Goal: Transaction & Acquisition: Purchase product/service

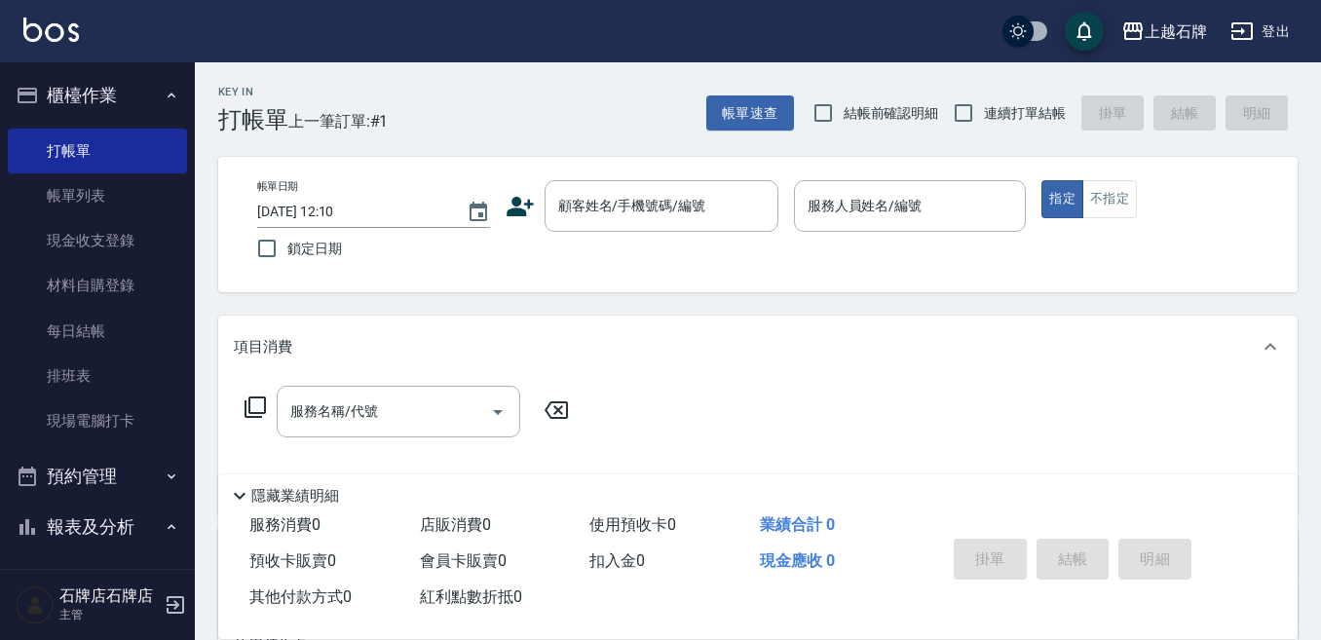
click at [901, 91] on div "Key In 打帳單 上一筆訂單:#1 帳單速查 結帳前確認明細 連續打單結帳 掛單 結帳 明細" at bounding box center [746, 97] width 1103 height 71
drag, startPoint x: 662, startPoint y: 197, endPoint x: 660, endPoint y: 224, distance: 27.3
click at [662, 198] on input "顧客姓名/手機號碼/編號" at bounding box center [646, 206] width 187 height 34
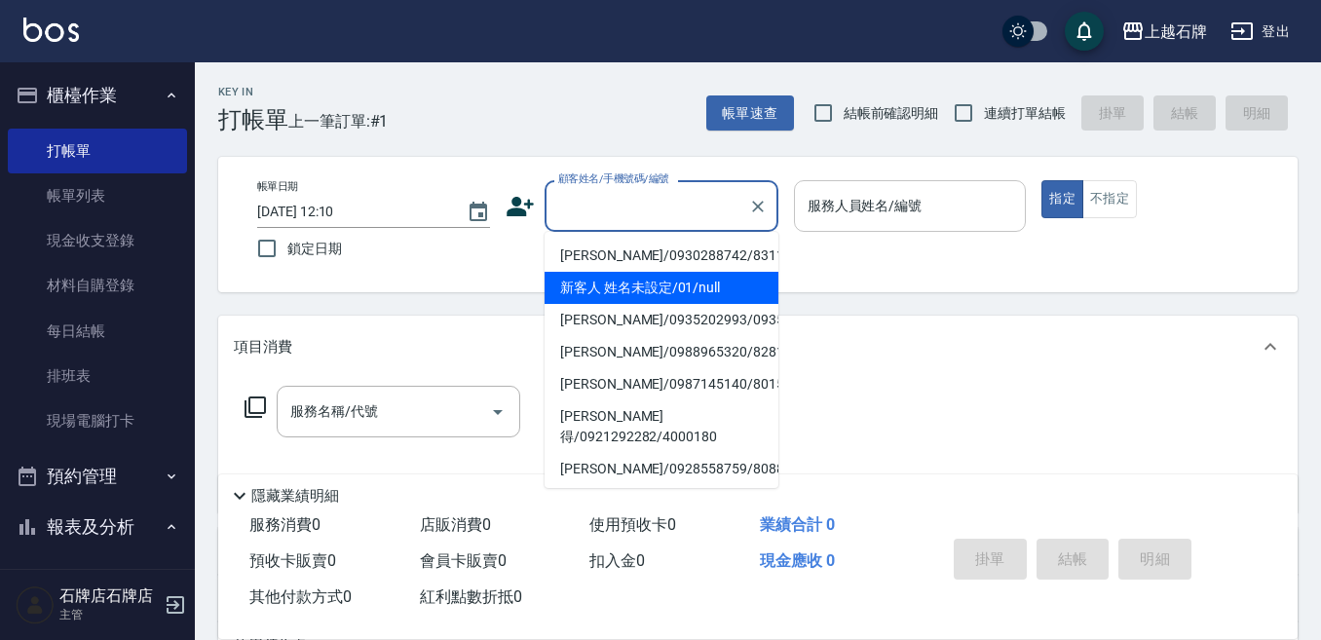
drag, startPoint x: 678, startPoint y: 288, endPoint x: 901, endPoint y: 217, distance: 234.1
click at [680, 287] on li "新客人 姓名未設定/01/null" at bounding box center [661, 288] width 234 height 32
type input "新客人 姓名未設定/01/null"
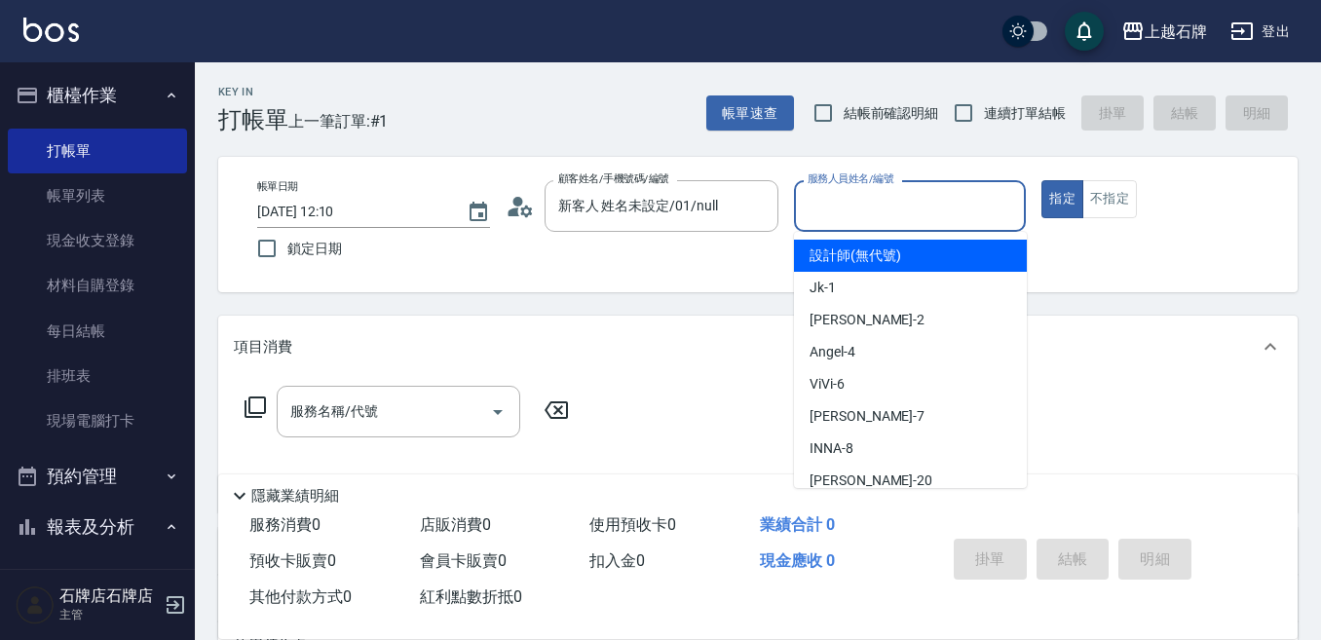
click at [874, 208] on input "服務人員姓名/編號" at bounding box center [910, 206] width 215 height 34
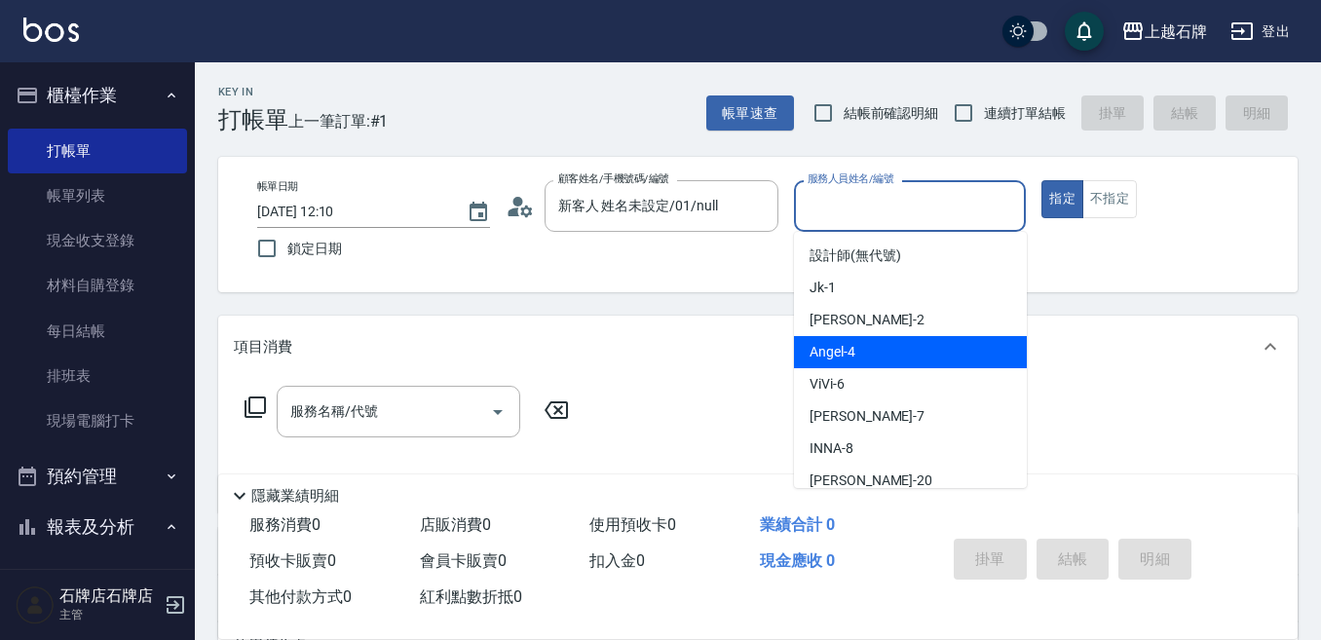
drag, startPoint x: 844, startPoint y: 352, endPoint x: 695, endPoint y: 361, distance: 149.3
click at [846, 346] on span "[PERSON_NAME] -4" at bounding box center [832, 352] width 46 height 20
type input "[PERSON_NAME]-4"
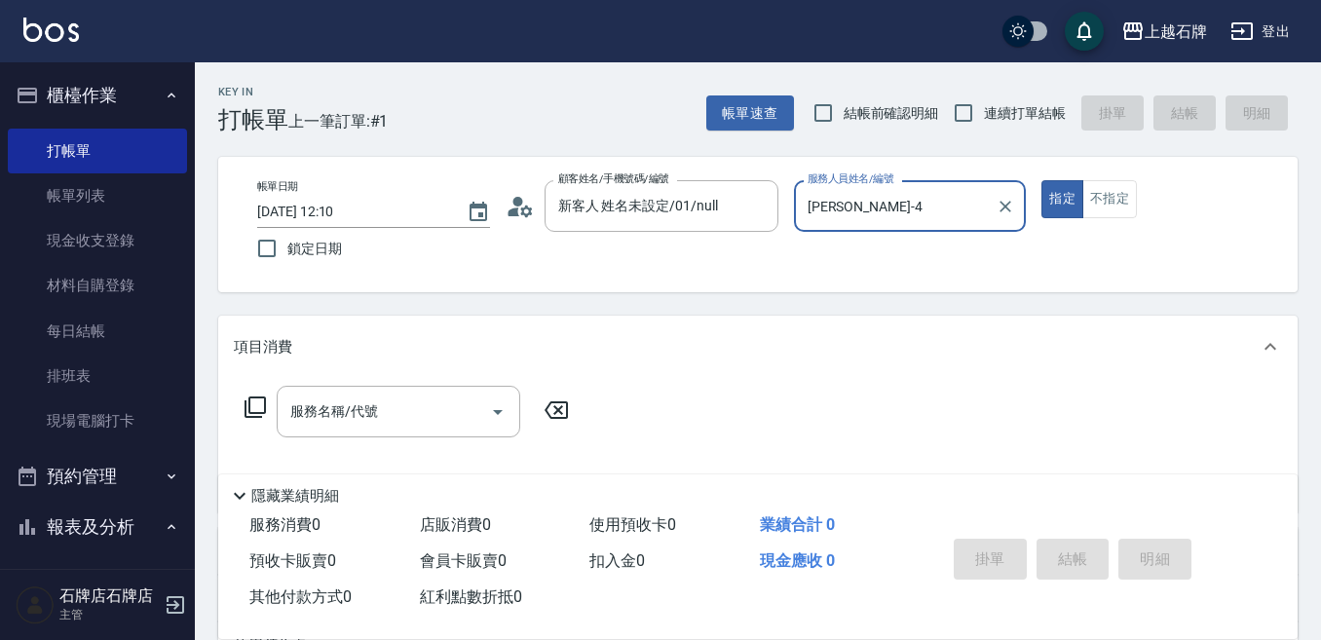
click at [265, 400] on icon at bounding box center [254, 406] width 23 height 23
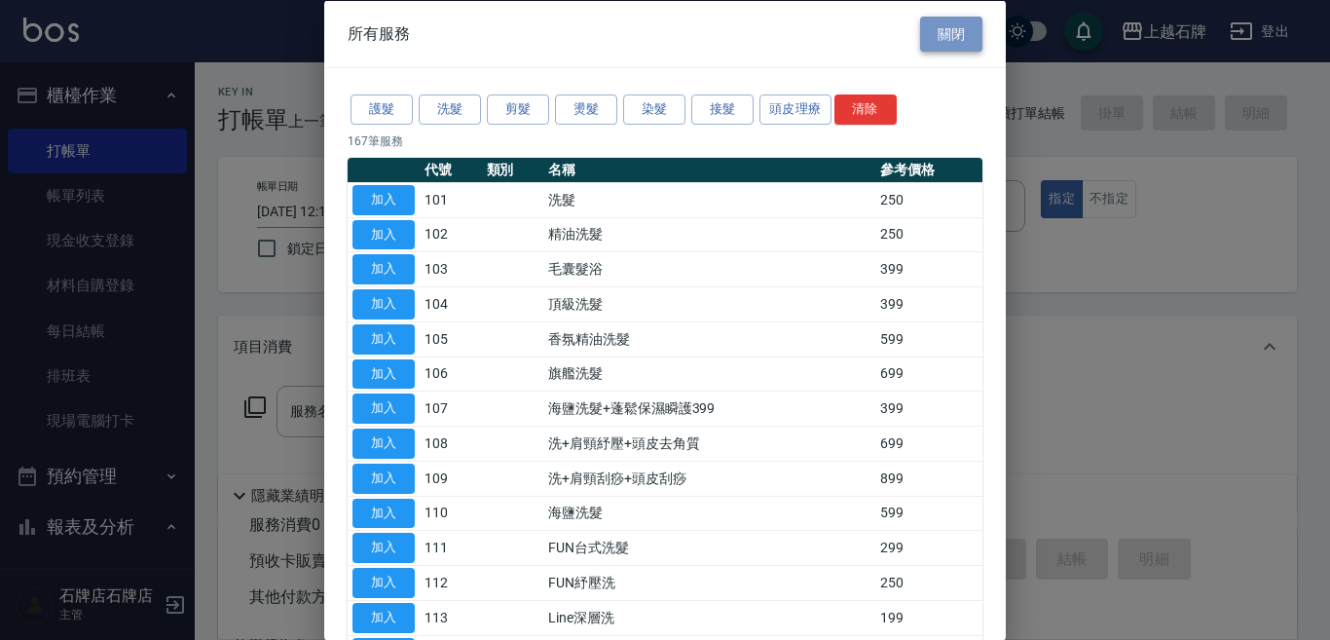
click at [936, 35] on button "關閉" at bounding box center [951, 34] width 62 height 36
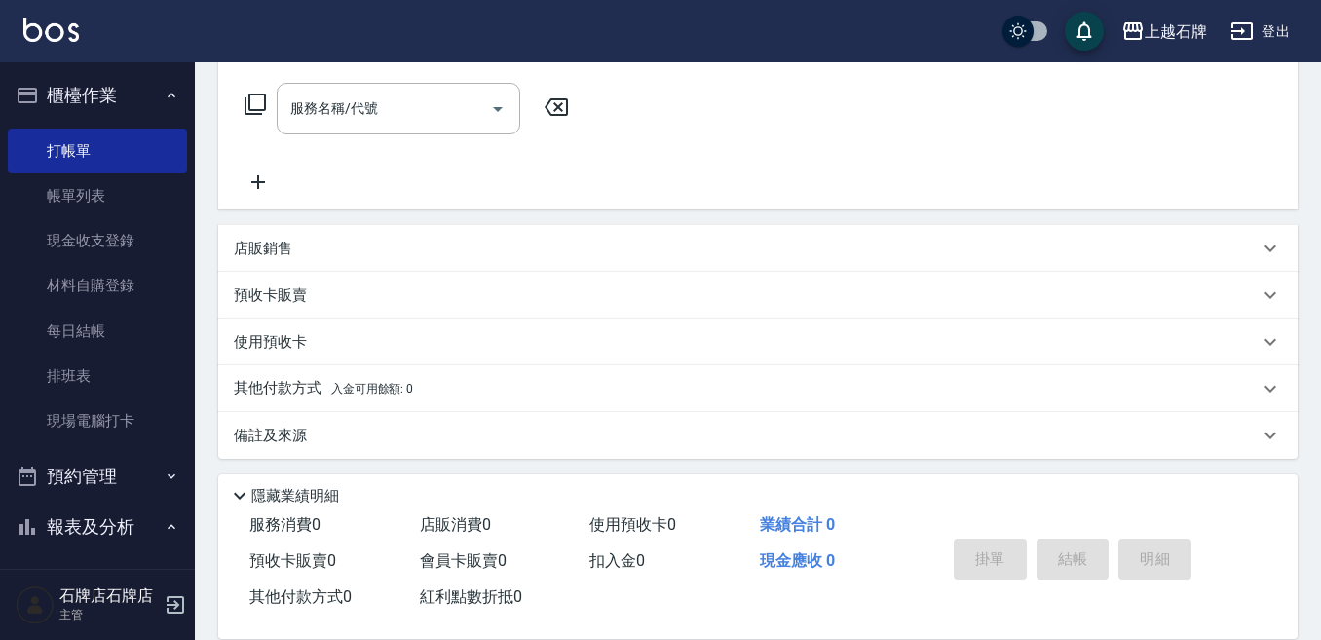
scroll to position [309, 0]
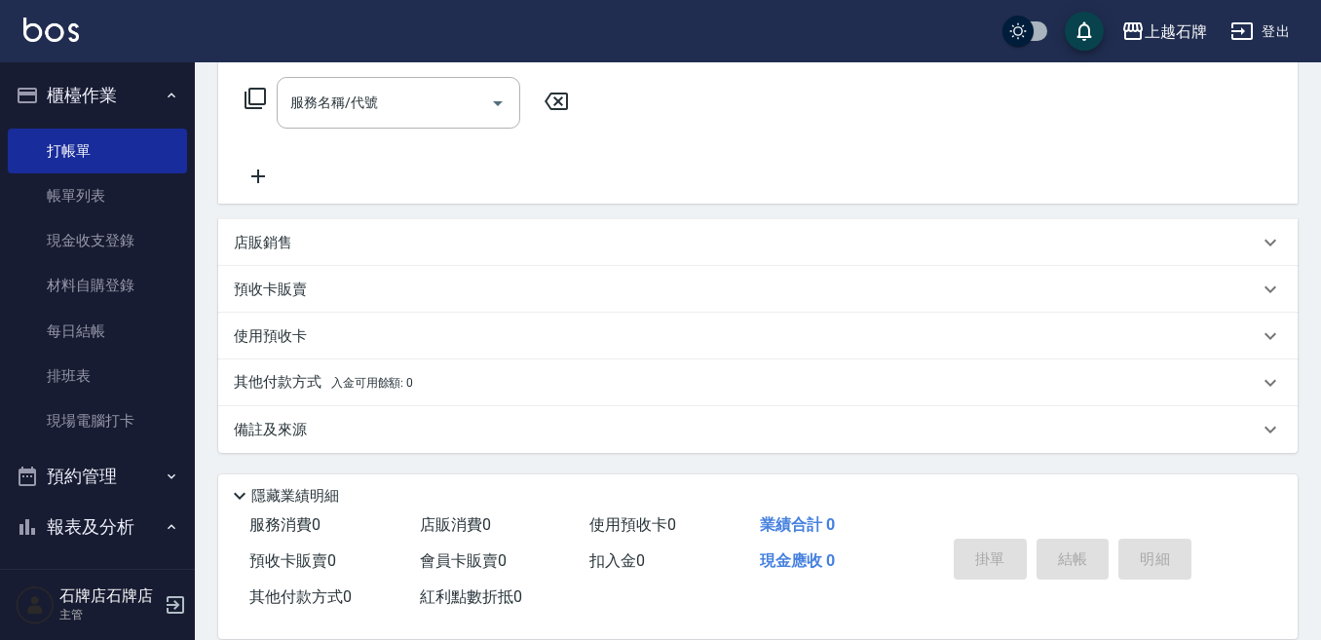
click at [331, 236] on div "店販銷售" at bounding box center [746, 243] width 1025 height 20
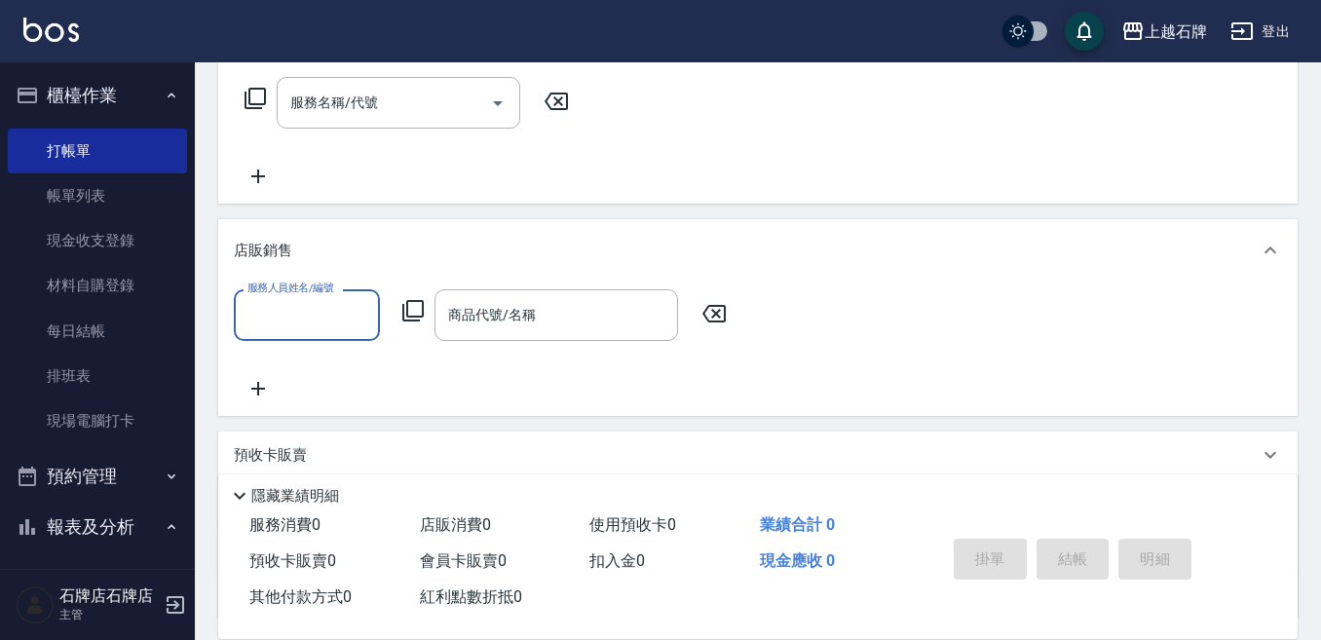
scroll to position [0, 0]
click at [306, 312] on input "服務人員姓名/編號" at bounding box center [307, 315] width 129 height 34
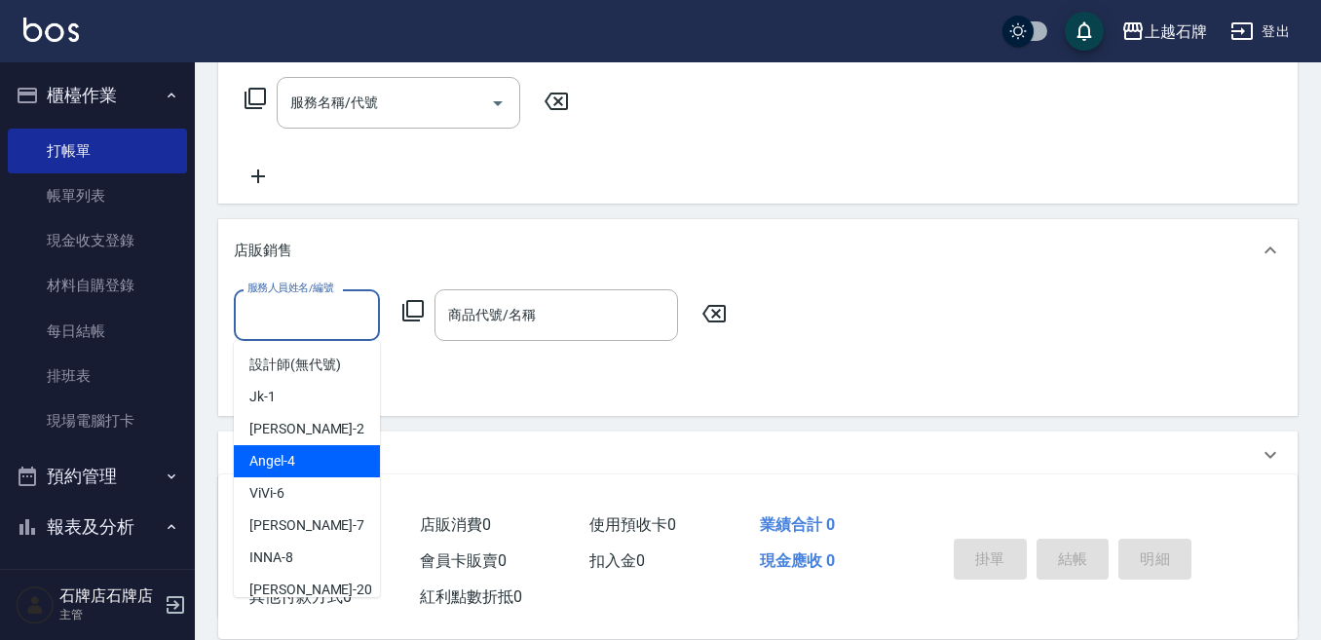
drag, startPoint x: 312, startPoint y: 459, endPoint x: 330, endPoint y: 419, distance: 44.0
click at [314, 457] on div "[PERSON_NAME] -4" at bounding box center [307, 461] width 146 height 32
type input "[PERSON_NAME]-4"
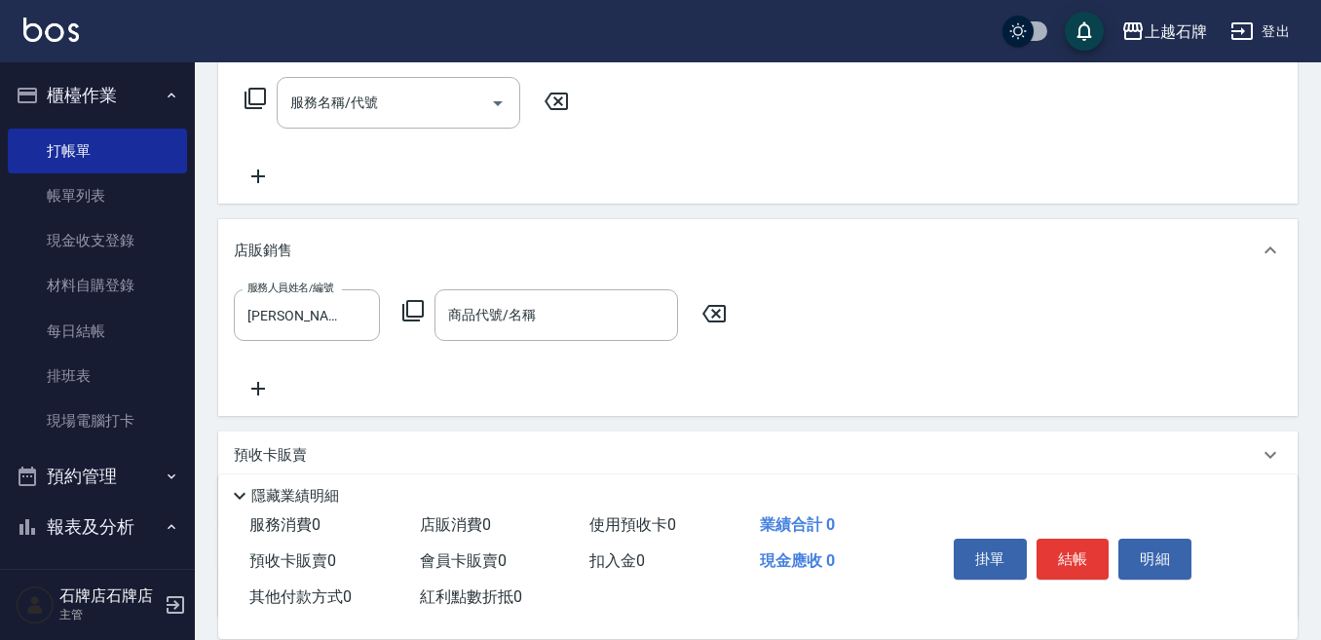
click at [413, 309] on icon at bounding box center [412, 310] width 23 height 23
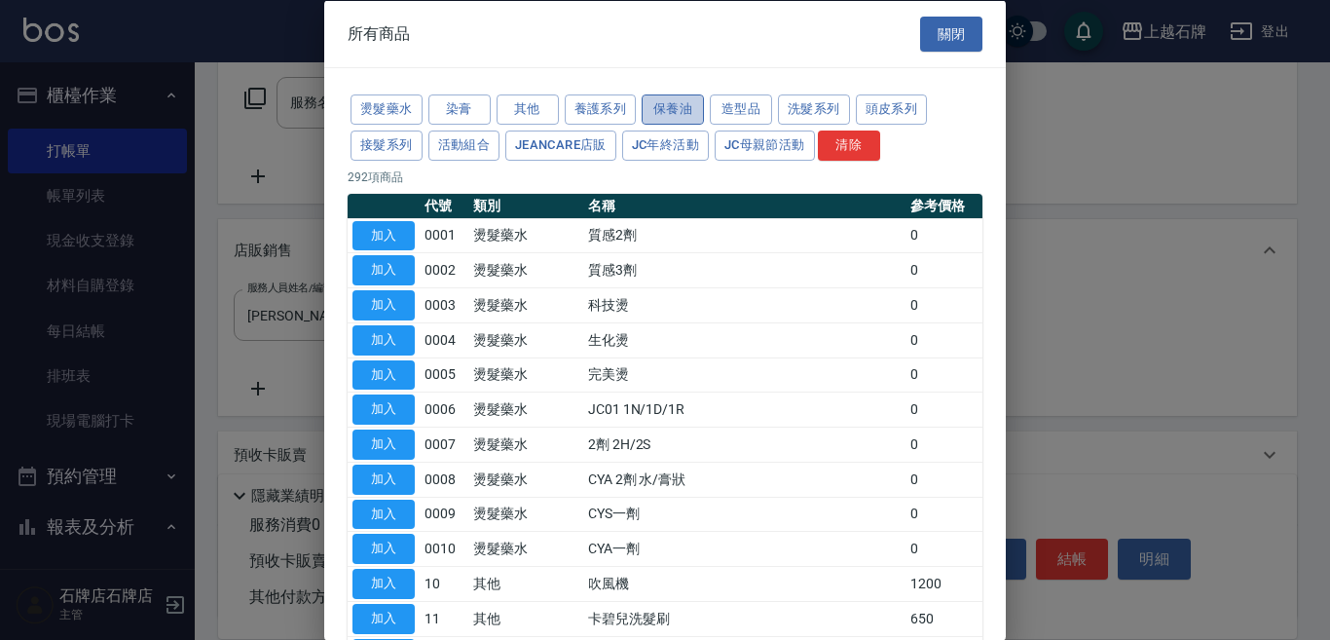
click at [663, 111] on button "保養油" at bounding box center [673, 109] width 62 height 30
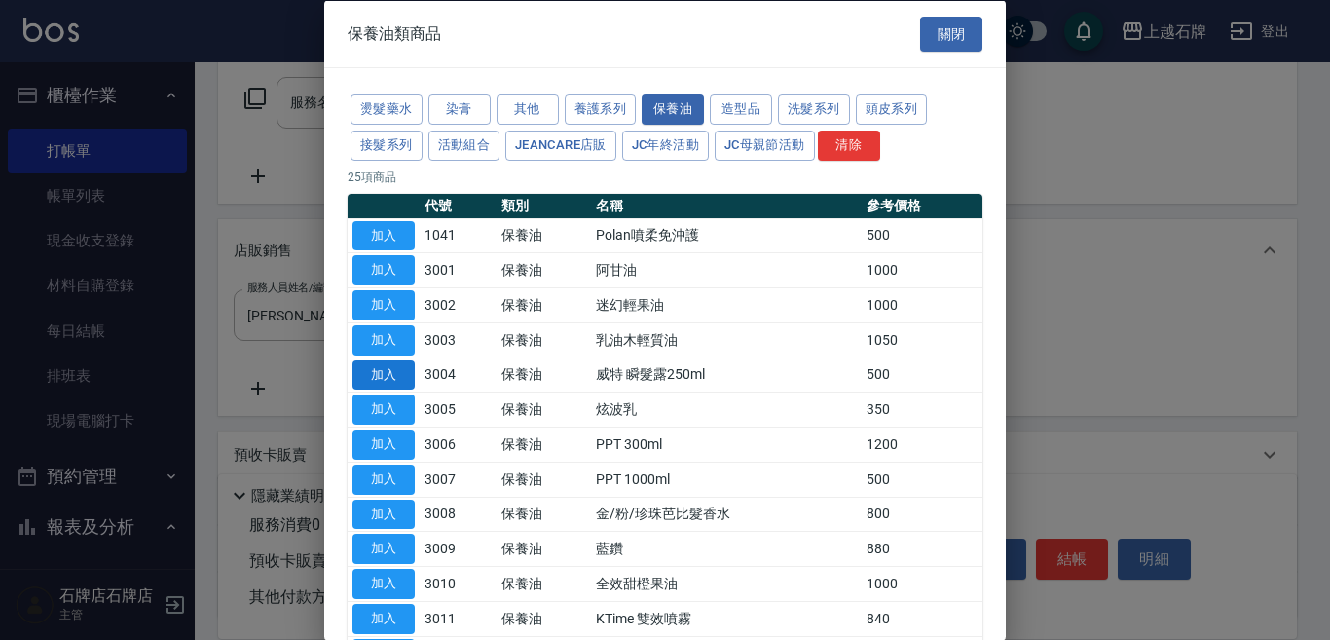
click at [369, 370] on button "加入" at bounding box center [384, 374] width 62 height 30
type input "威特 瞬髮露250ml"
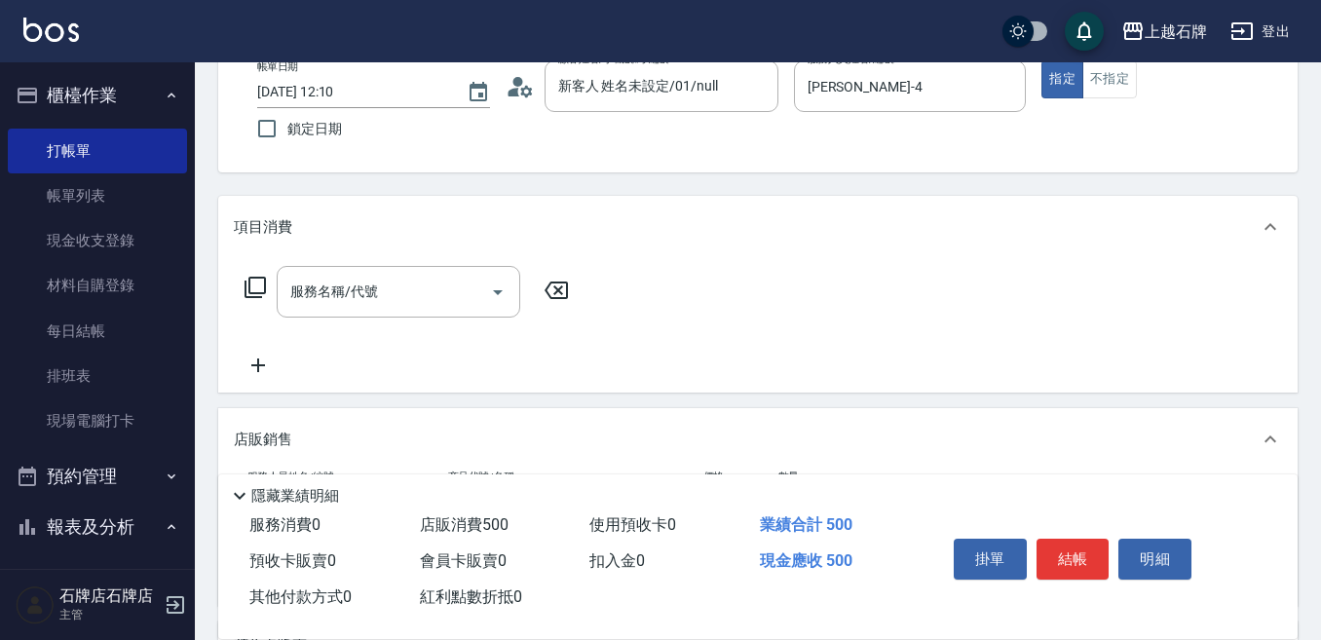
scroll to position [114, 0]
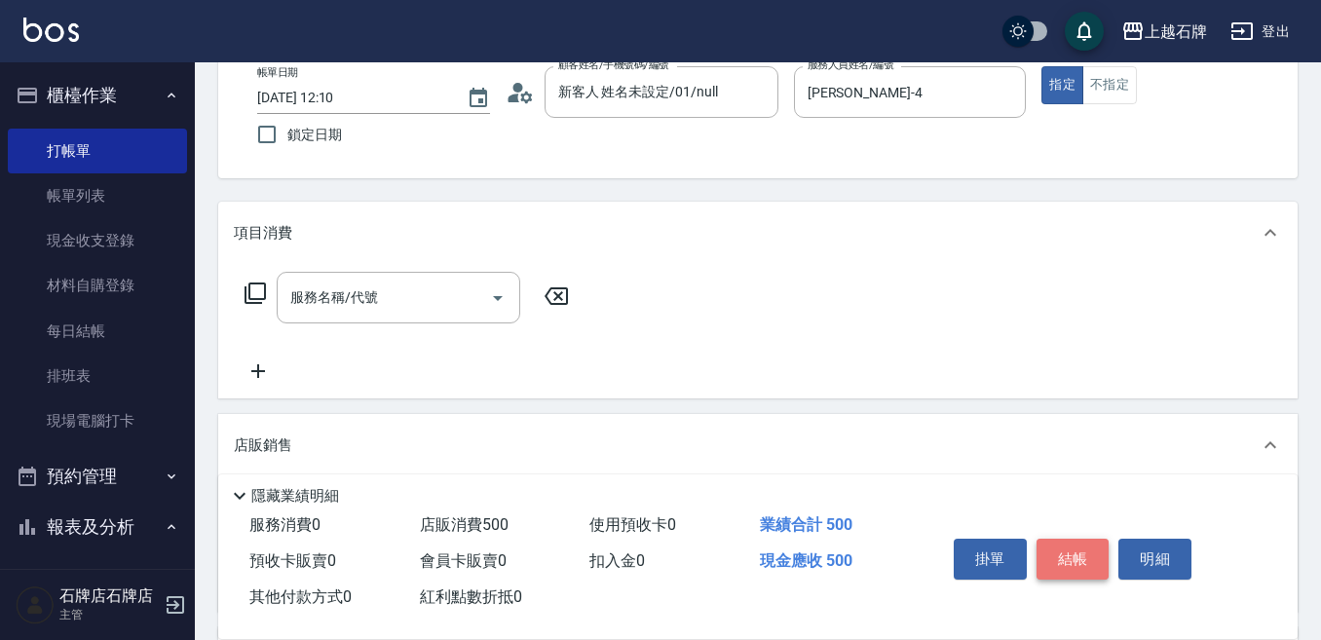
click at [1085, 545] on button "結帳" at bounding box center [1072, 559] width 73 height 41
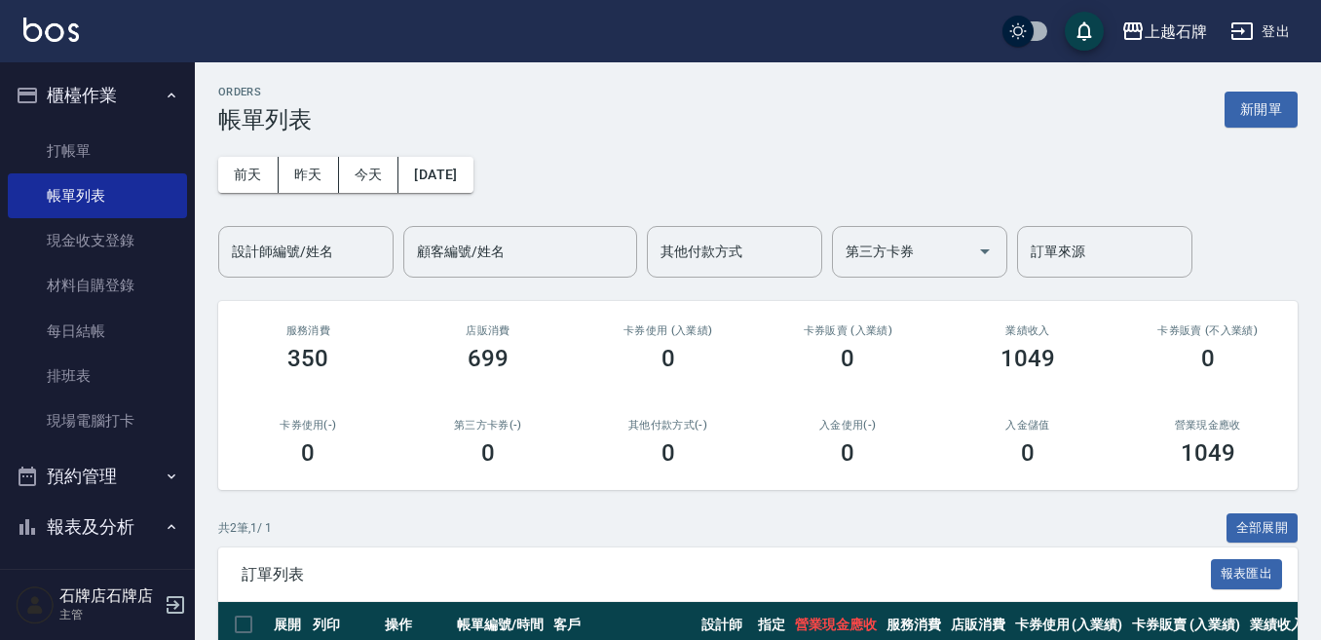
scroll to position [97, 0]
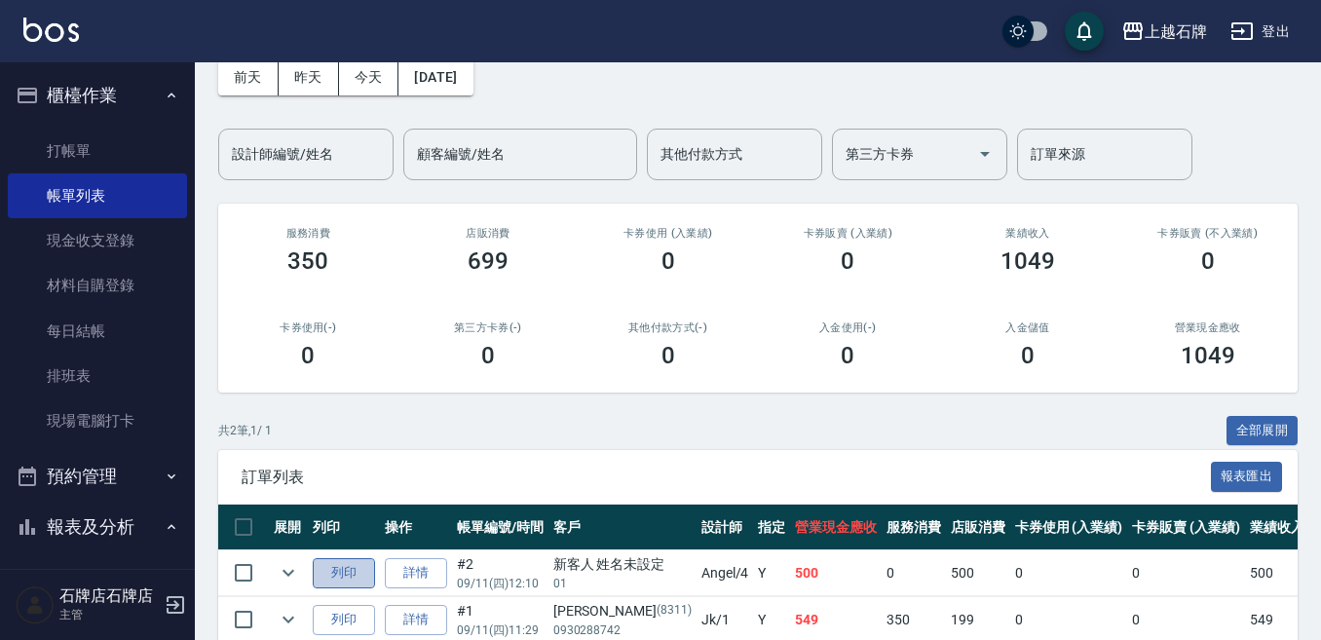
click at [352, 568] on button "列印" at bounding box center [344, 573] width 62 height 30
drag, startPoint x: 1048, startPoint y: 520, endPoint x: 0, endPoint y: 678, distance: 1059.8
drag, startPoint x: 0, startPoint y: 678, endPoint x: 694, endPoint y: 61, distance: 928.6
click at [690, 61] on div "上越石牌 登出" at bounding box center [660, 31] width 1321 height 62
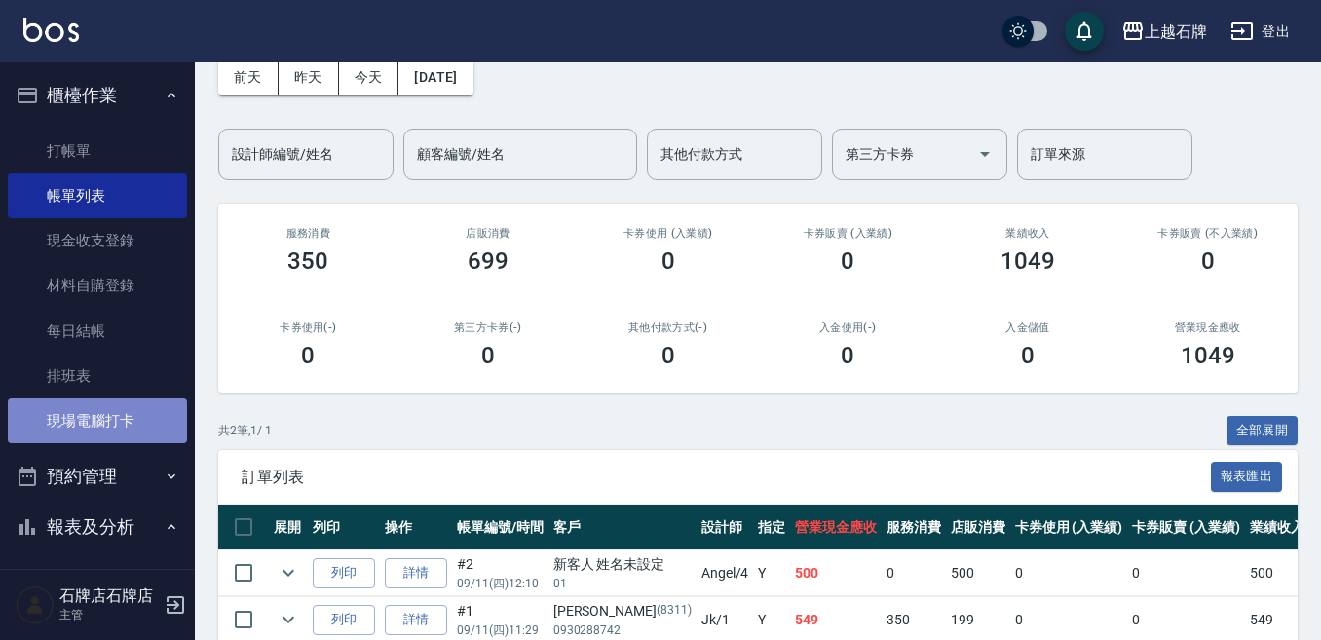
click at [121, 422] on link "現場電腦打卡" at bounding box center [97, 420] width 179 height 45
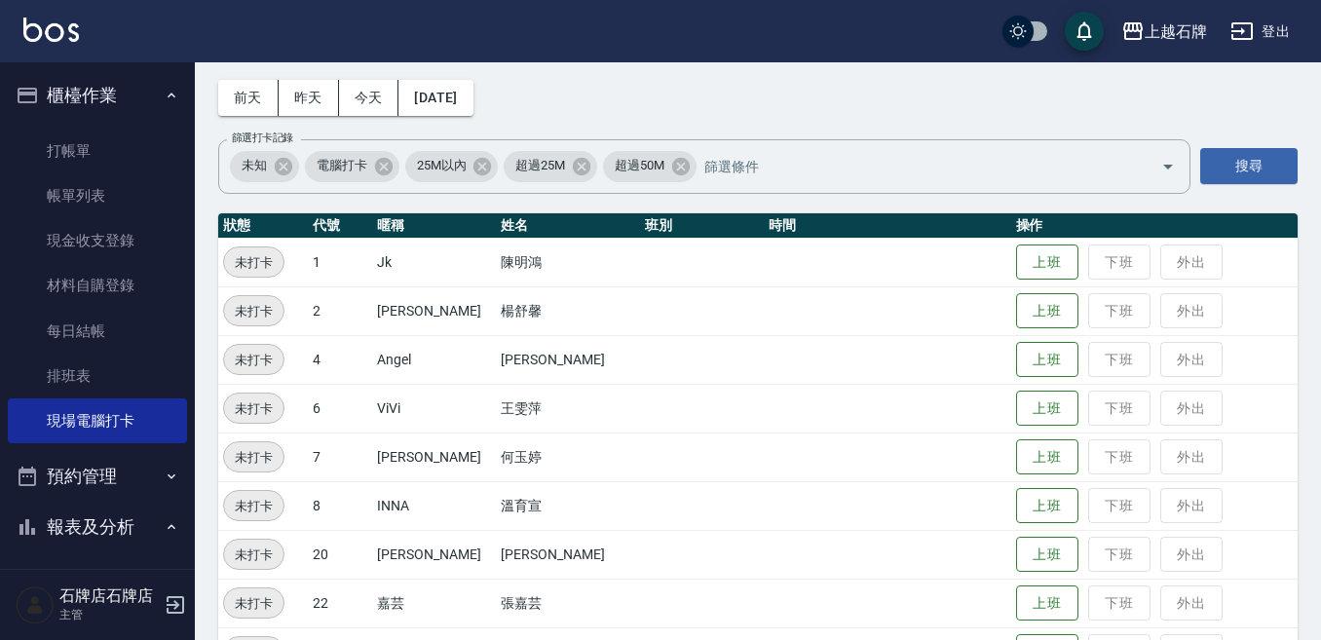
scroll to position [390, 0]
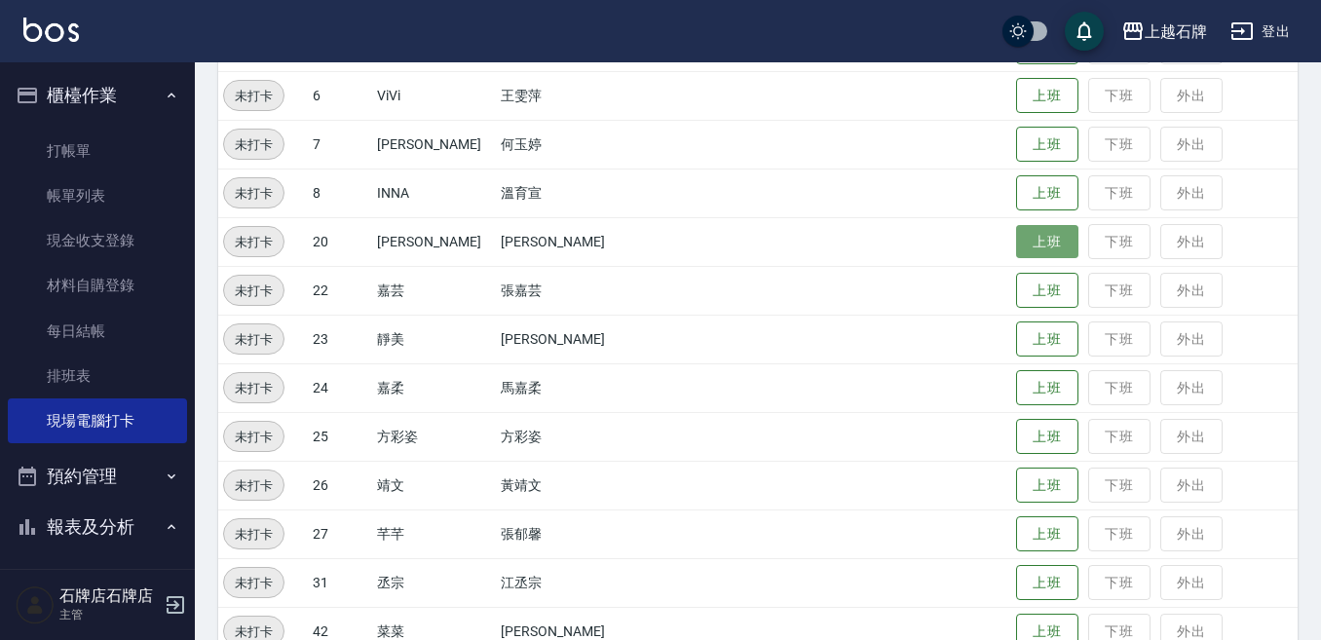
click at [1045, 244] on button "上班" at bounding box center [1047, 242] width 62 height 34
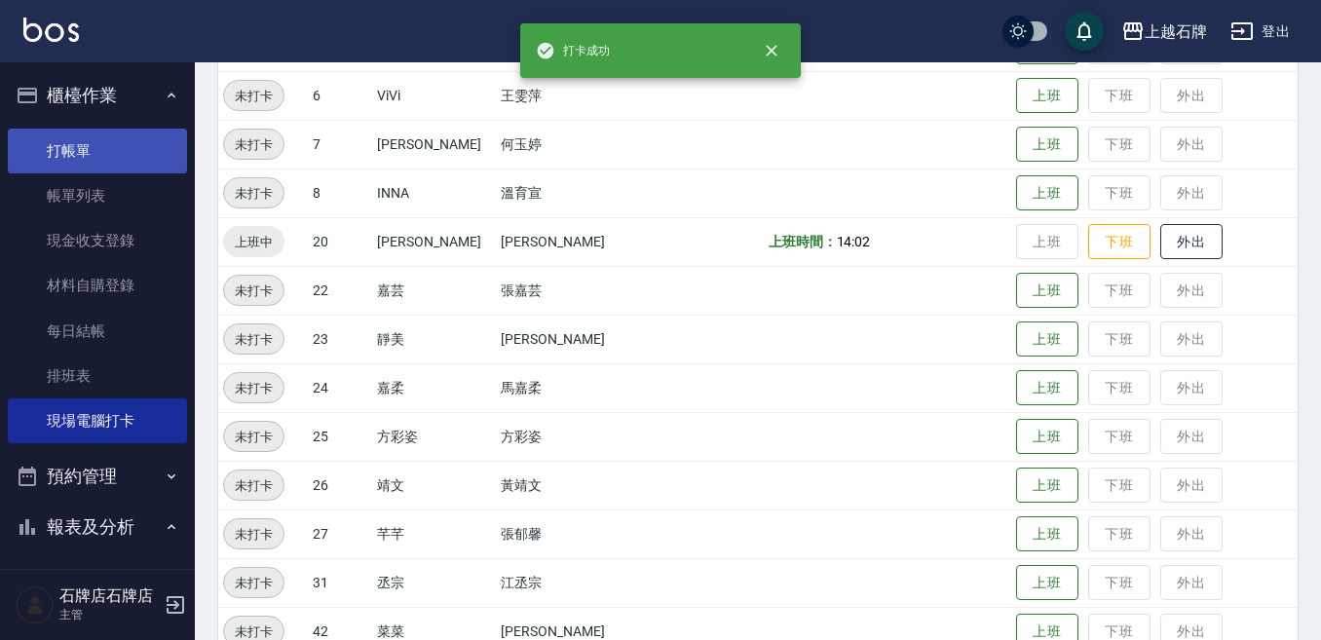
click at [137, 151] on link "打帳單" at bounding box center [97, 151] width 179 height 45
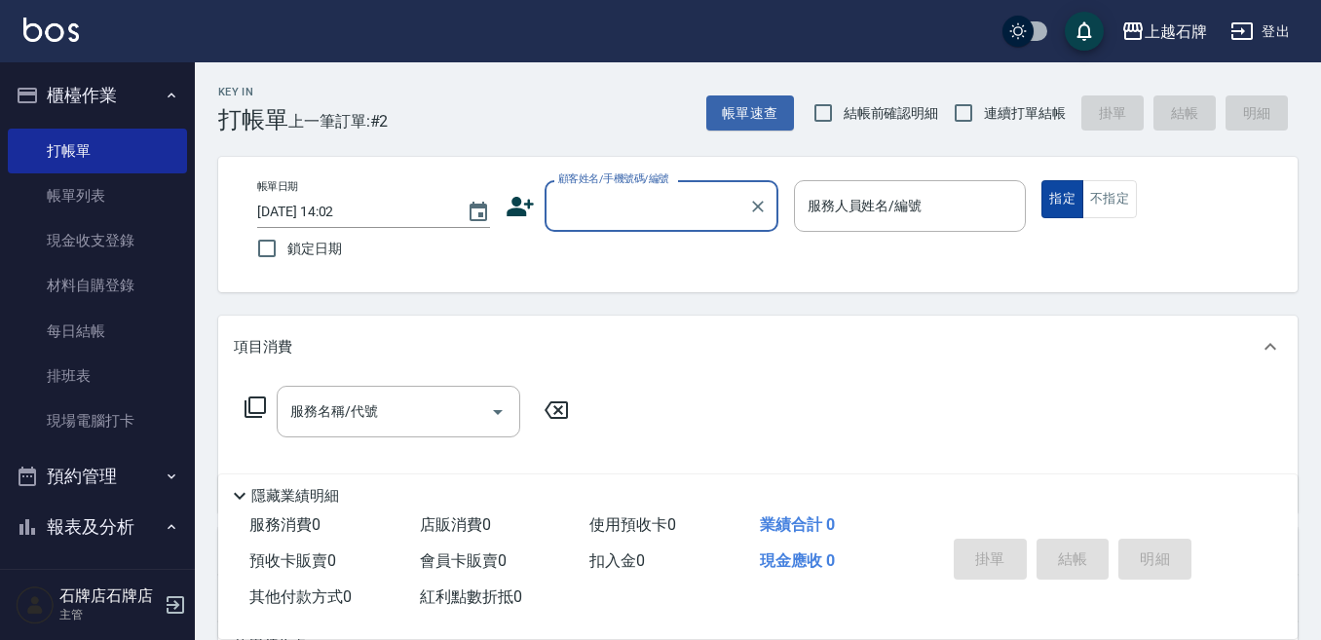
click at [1089, 194] on button "不指定" at bounding box center [1109, 199] width 55 height 38
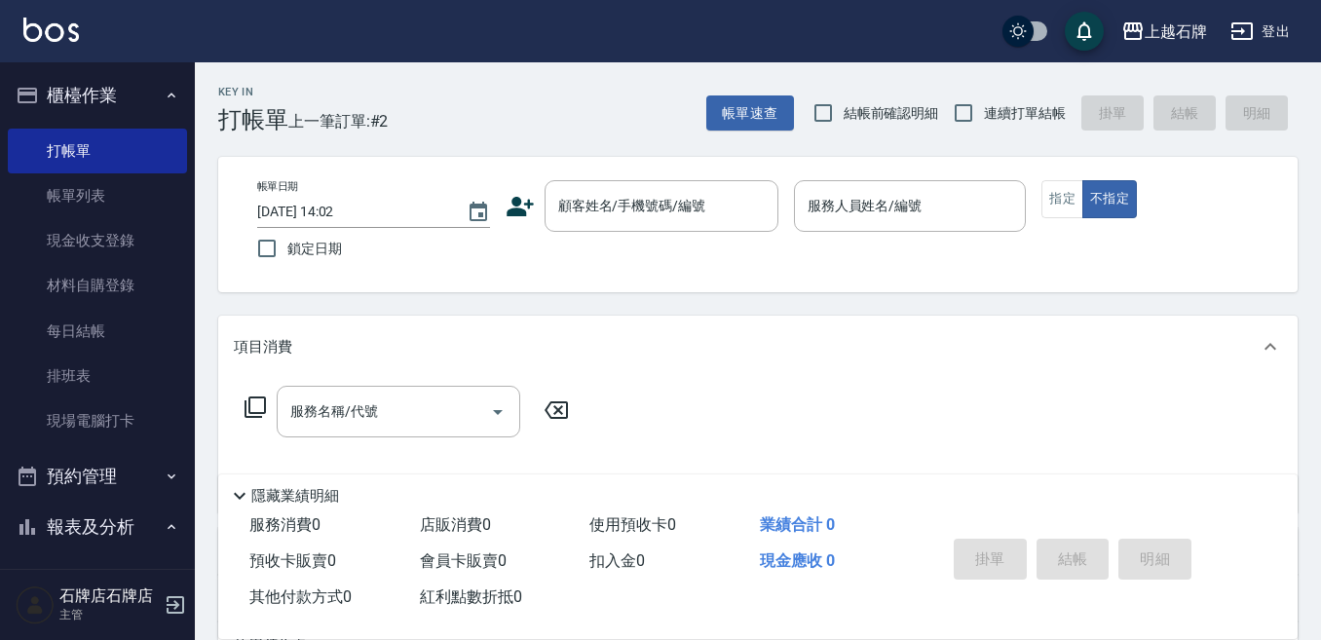
click at [629, 147] on div "Key In 打帳單 上一筆訂單:#2 帳單速查 結帳前確認明細 連續打單結帳 掛單 結帳 明細 帳單日期 [DATE] 14:02 鎖定日期 顧客姓名/手機…" at bounding box center [758, 505] width 1126 height 886
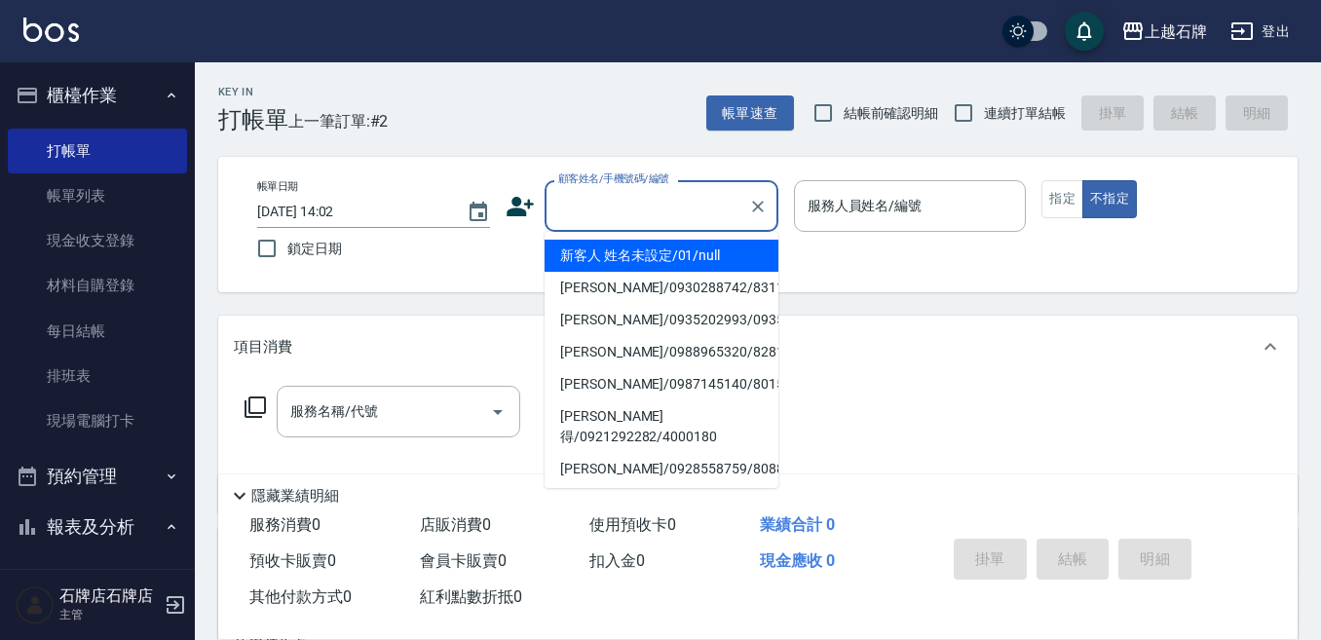
drag, startPoint x: 698, startPoint y: 215, endPoint x: 705, endPoint y: 201, distance: 16.1
click at [702, 207] on input "顧客姓名/手機號碼/編號" at bounding box center [646, 206] width 187 height 34
drag, startPoint x: 726, startPoint y: 259, endPoint x: 876, endPoint y: 254, distance: 150.1
click at [731, 256] on li "新客人 姓名未設定/01/null" at bounding box center [661, 256] width 234 height 32
type input "1"
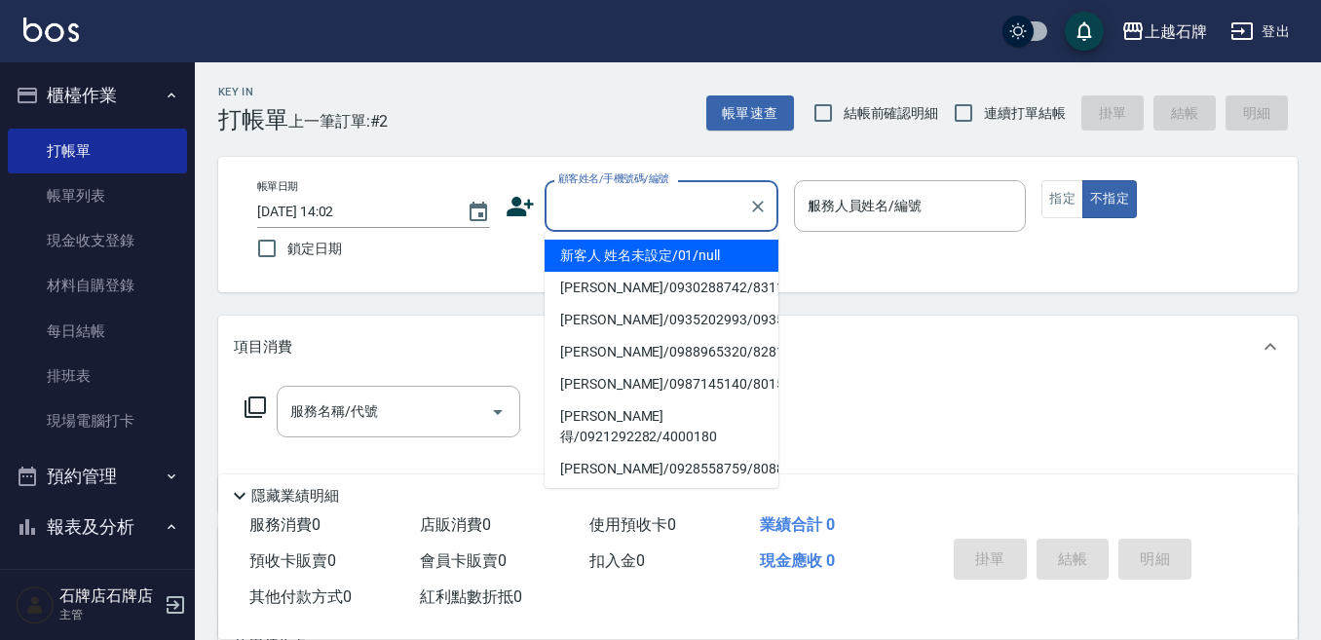
type input "新客人 姓名未設定/01/null"
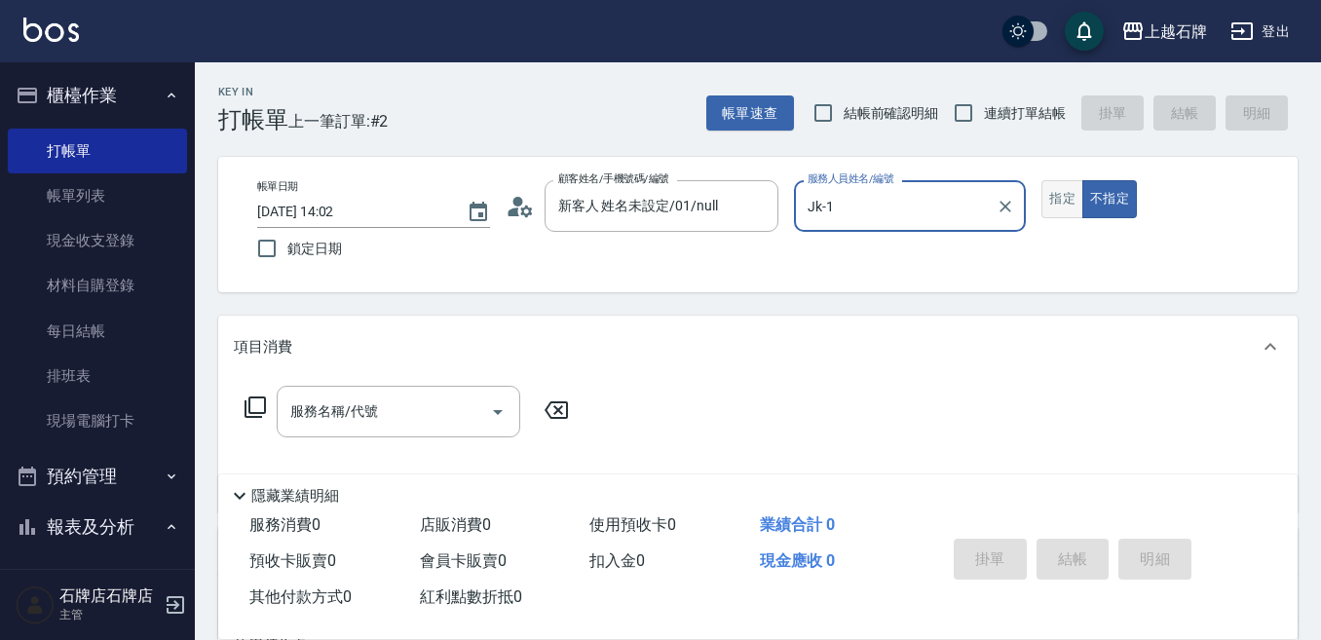
type input "Jk-1"
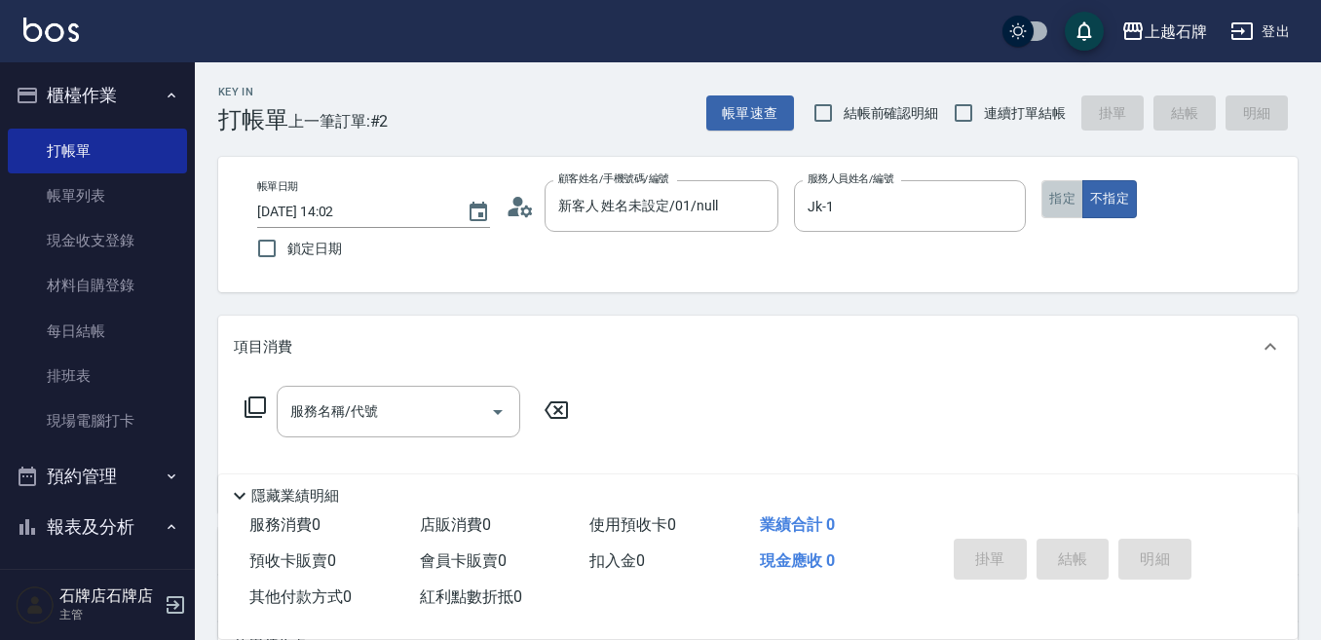
drag, startPoint x: 1059, startPoint y: 196, endPoint x: 934, endPoint y: 368, distance: 212.7
click at [1058, 196] on button "指定" at bounding box center [1062, 199] width 42 height 38
click at [355, 402] on div "服務名稱/代號 服務名稱/代號" at bounding box center [398, 412] width 243 height 52
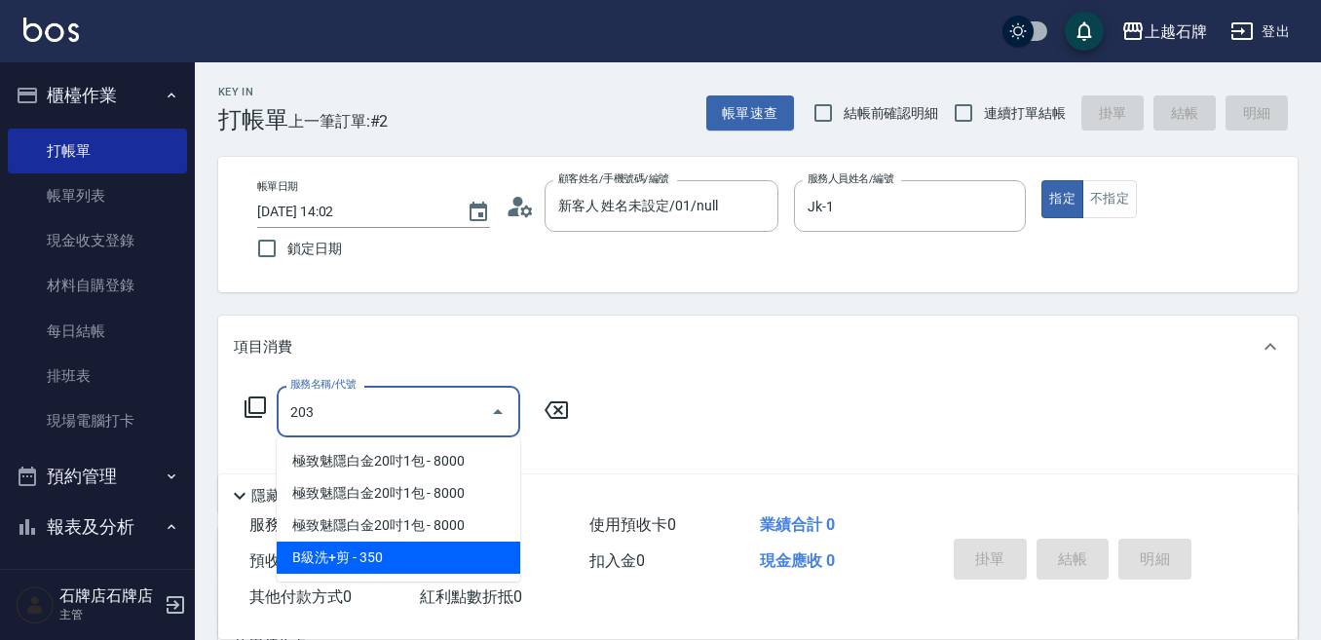
click at [389, 556] on span "B級洗+剪 - 350" at bounding box center [398, 558] width 243 height 32
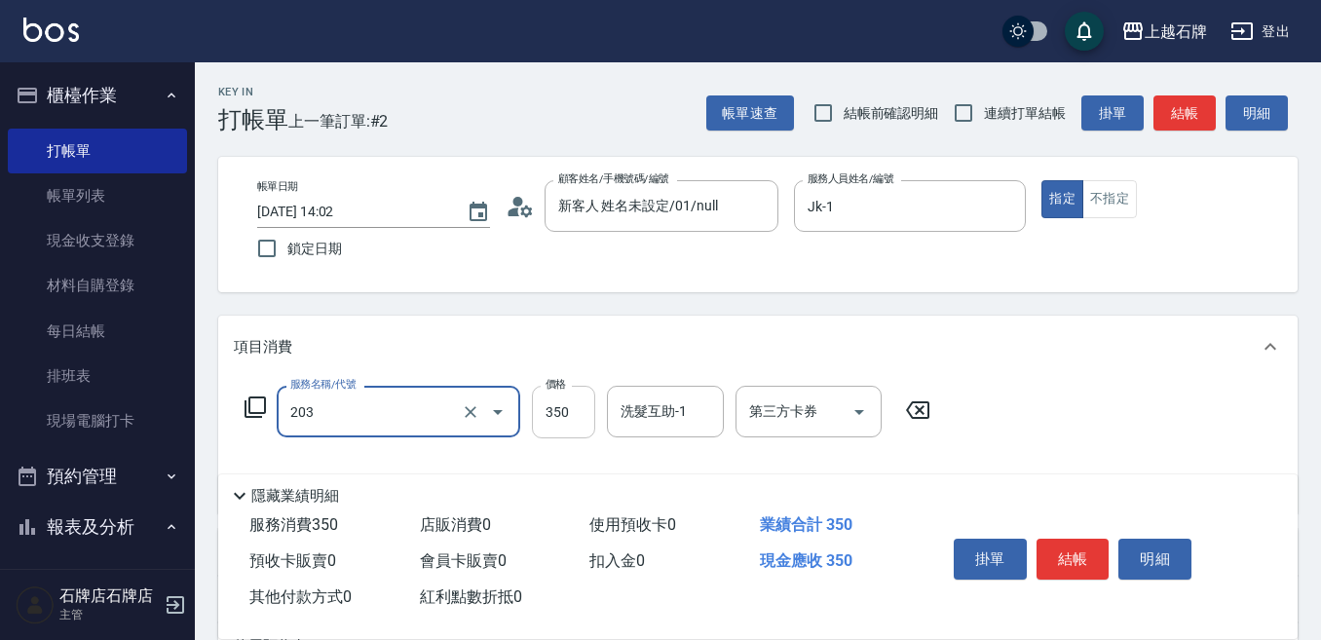
type input "B級洗+剪(203)"
click at [564, 405] on input "350" at bounding box center [563, 412] width 63 height 53
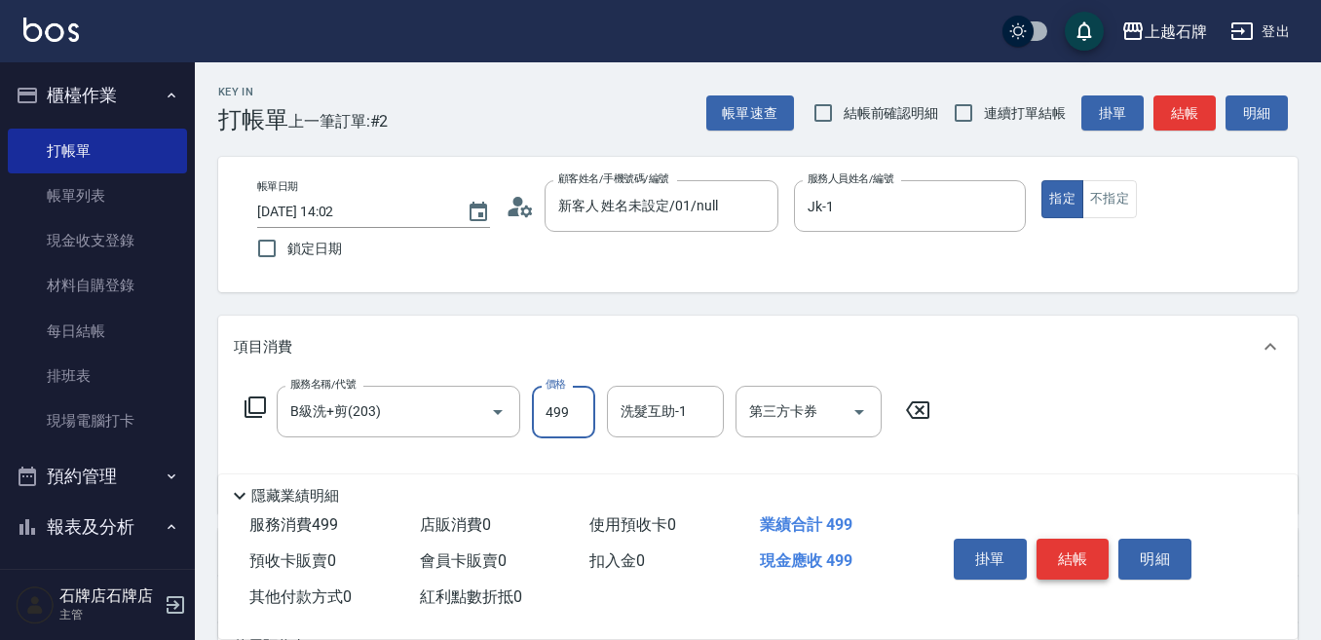
type input "499"
click at [1107, 554] on button "結帳" at bounding box center [1072, 559] width 73 height 41
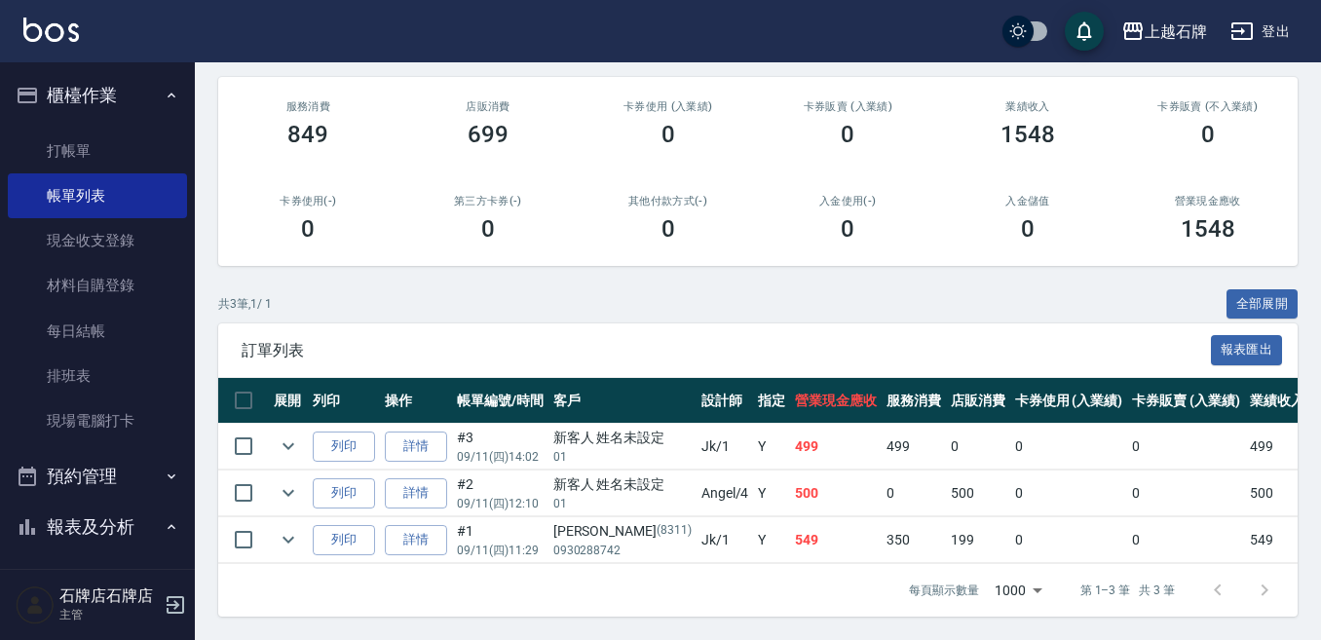
scroll to position [241, 0]
click at [351, 431] on button "列印" at bounding box center [344, 446] width 62 height 30
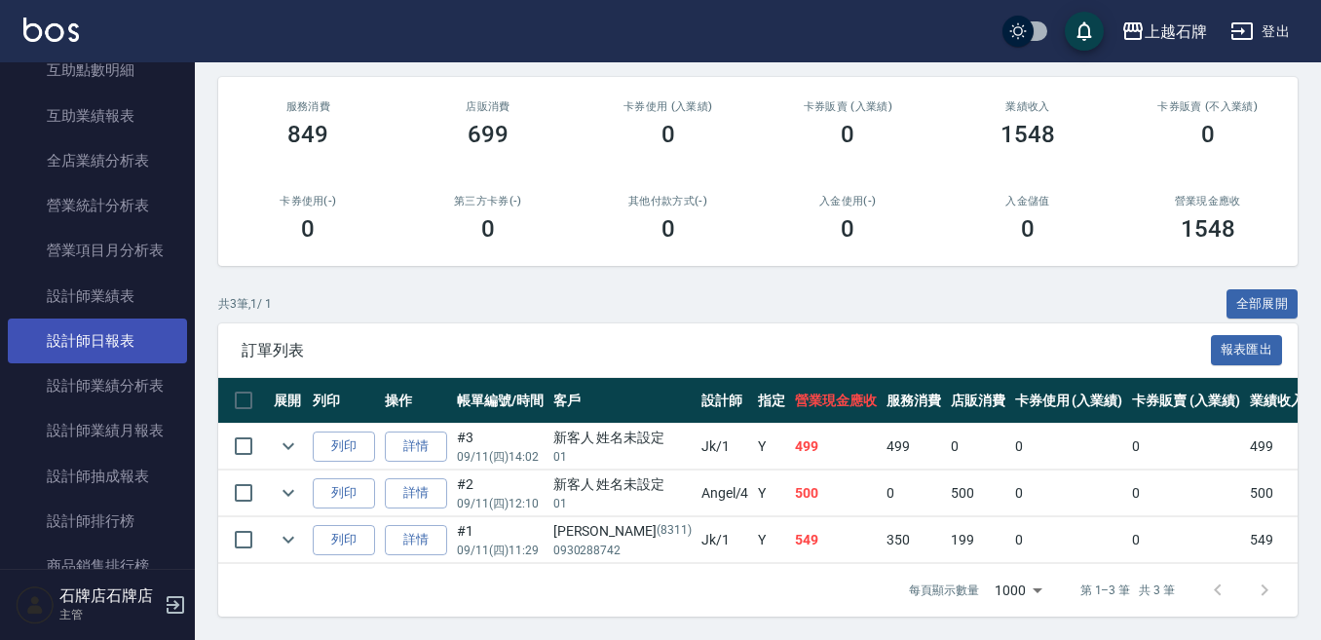
scroll to position [877, 0]
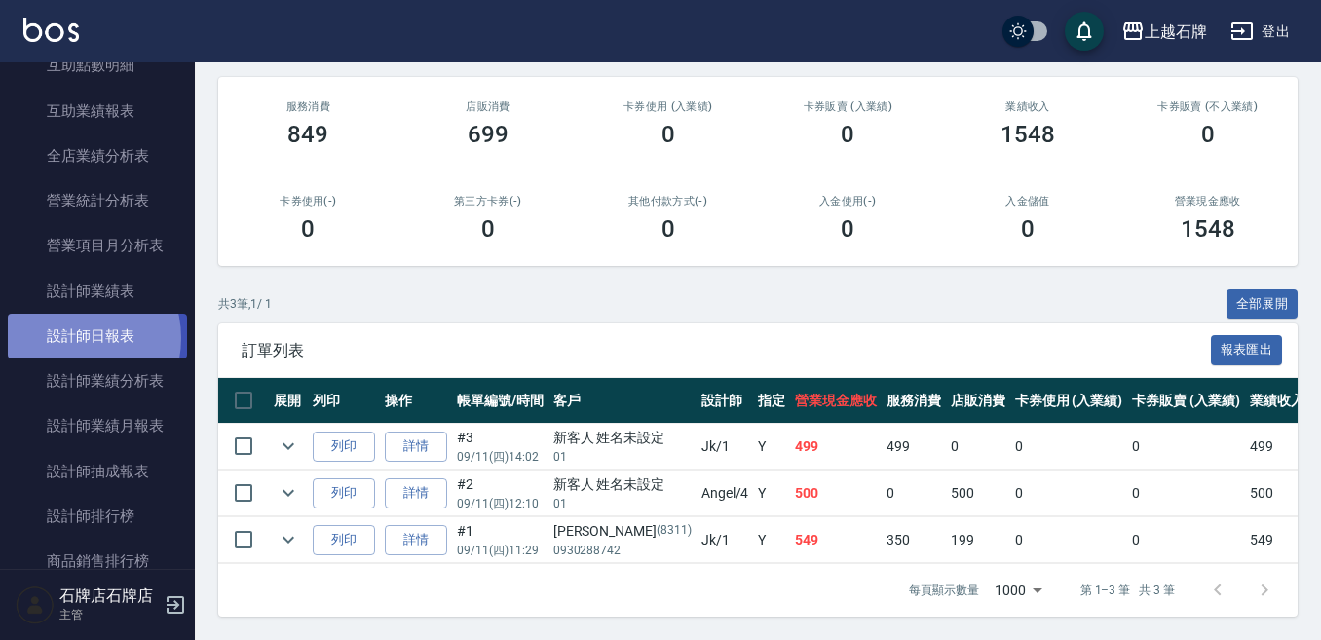
click at [69, 338] on link "設計師日報表" at bounding box center [97, 336] width 179 height 45
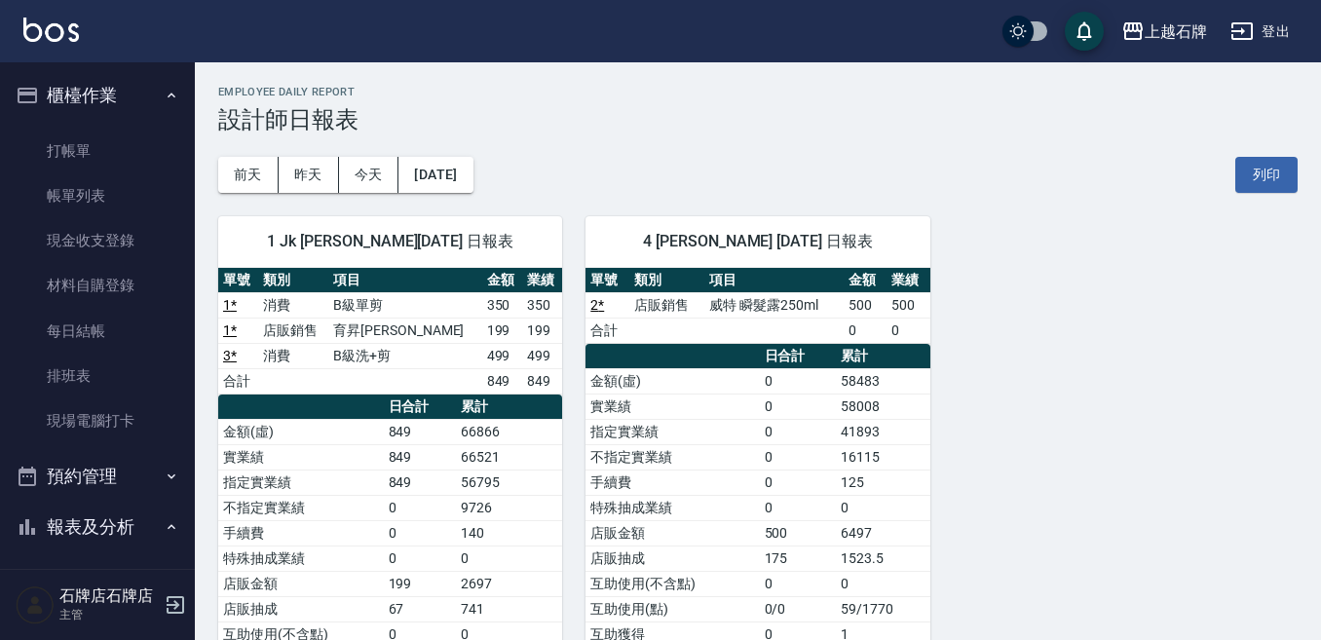
click at [84, 110] on button "櫃檯作業" at bounding box center [97, 95] width 179 height 51
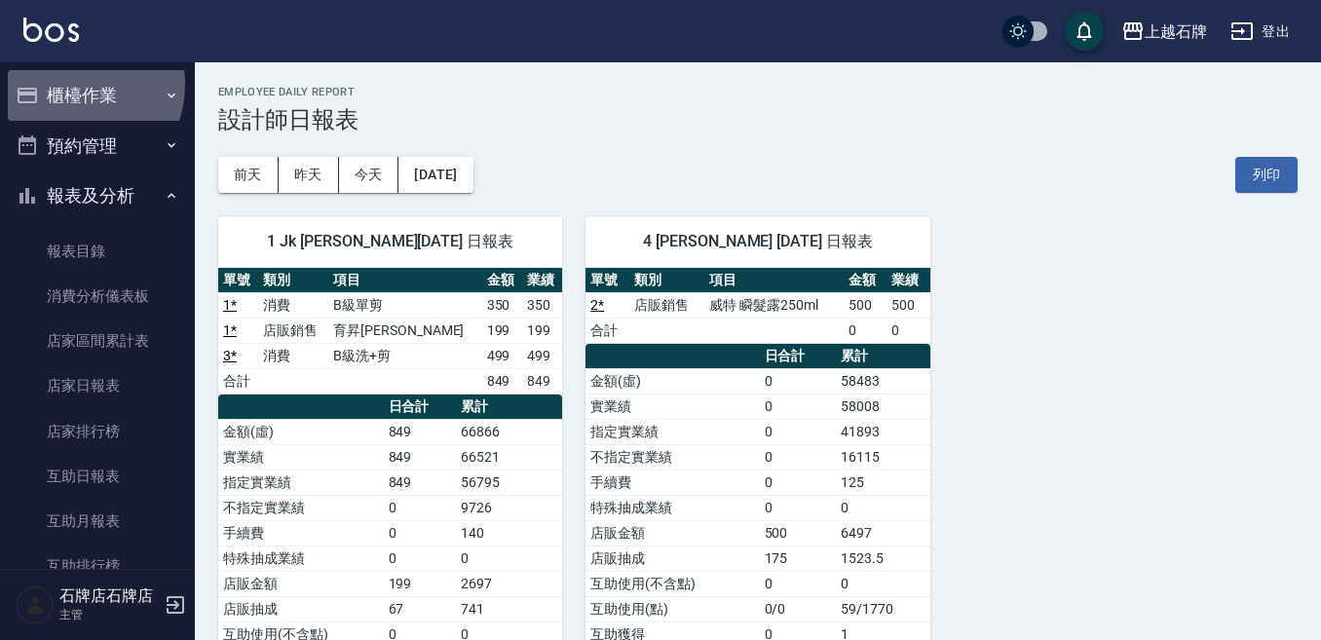
click at [76, 85] on button "櫃檯作業" at bounding box center [97, 95] width 179 height 51
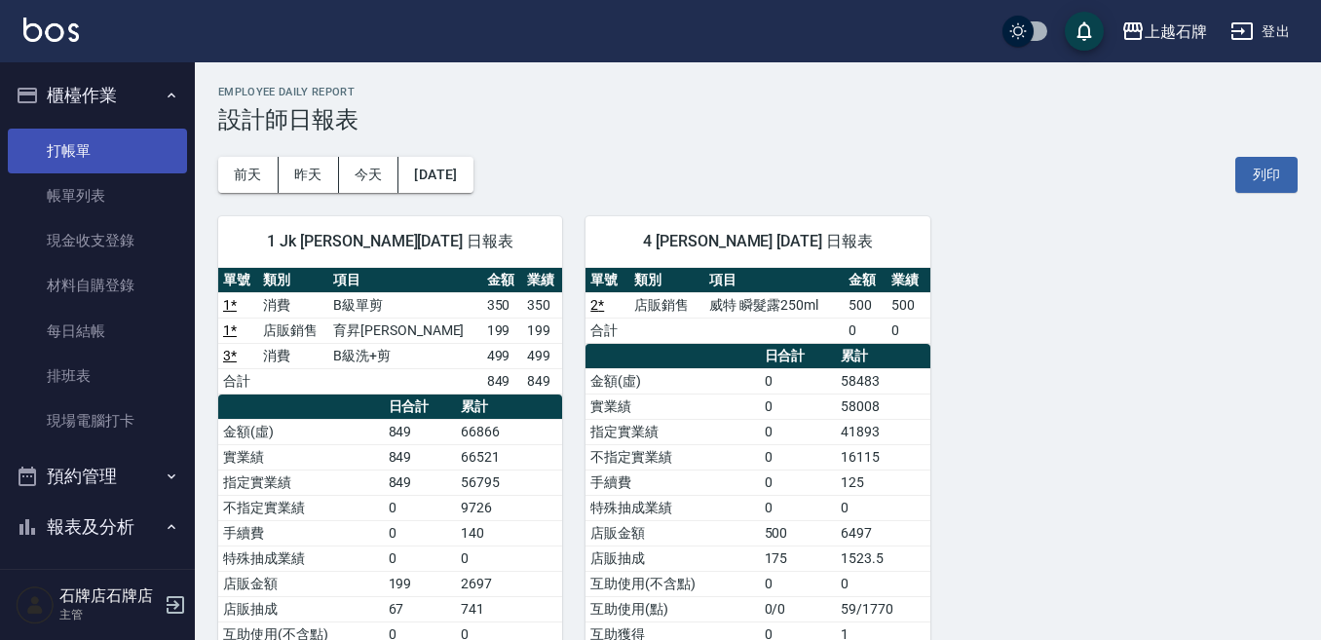
click at [138, 149] on link "打帳單" at bounding box center [97, 151] width 179 height 45
